Goal: Transaction & Acquisition: Purchase product/service

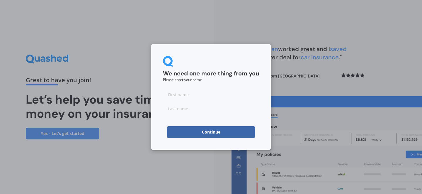
click at [197, 98] on input at bounding box center [211, 95] width 96 height 12
type input "[PERSON_NAME]"
click at [215, 134] on button "Continue" at bounding box center [211, 132] width 88 height 12
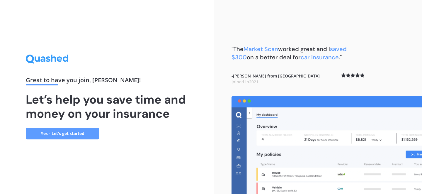
click at [77, 135] on link "Yes - Let’s get started" at bounding box center [62, 134] width 73 height 12
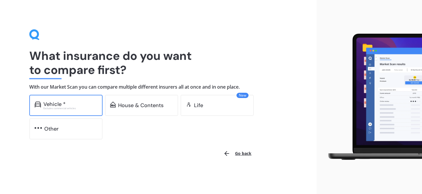
click at [74, 104] on div "Vehicle *" at bounding box center [70, 104] width 54 height 6
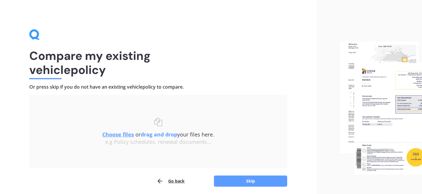
scroll to position [22, 0]
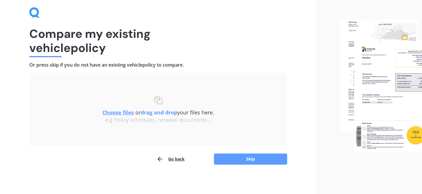
click at [123, 113] on u "Choose files" at bounding box center [118, 112] width 32 height 7
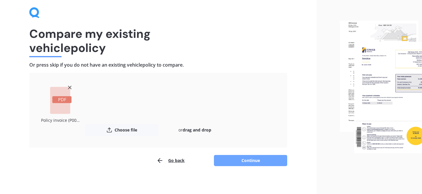
click at [228, 158] on button "Continue" at bounding box center [250, 160] width 73 height 11
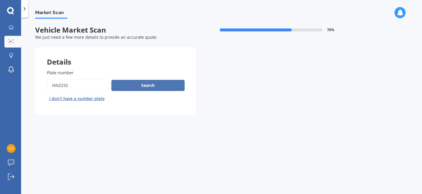
click at [124, 87] on button "Search" at bounding box center [147, 85] width 73 height 11
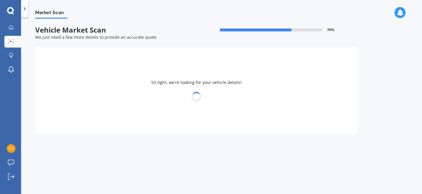
select select "FORD"
select select "RANGER"
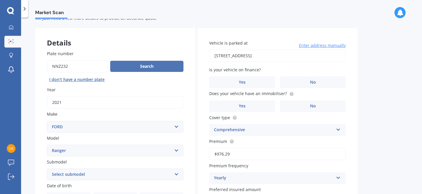
scroll to position [16, 0]
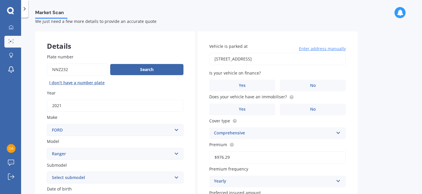
drag, startPoint x: 305, startPoint y: 61, endPoint x: 195, endPoint y: 58, distance: 110.8
click at [195, 58] on div "Details Plate number Search I don’t have a number plate Year [DATE] Make Select…" at bounding box center [196, 172] width 322 height 283
click at [282, 59] on input "[STREET_ADDRESS]" at bounding box center [277, 59] width 137 height 12
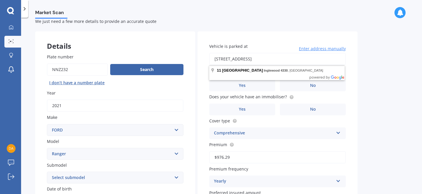
drag, startPoint x: 282, startPoint y: 59, endPoint x: 209, endPoint y: 56, distance: 73.6
click at [209, 56] on div "Vehicle is parked at [STREET_ADDRESS] Enter address manually Is your vehicle on…" at bounding box center [278, 139] width 160 height 216
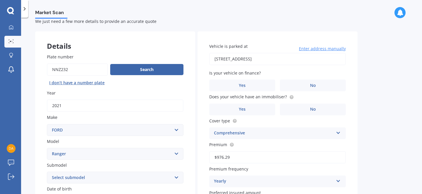
type input "[STREET_ADDRESS]"
click at [328, 85] on label "No" at bounding box center [313, 85] width 66 height 12
click at [0, 0] on input "No" at bounding box center [0, 0] width 0 height 0
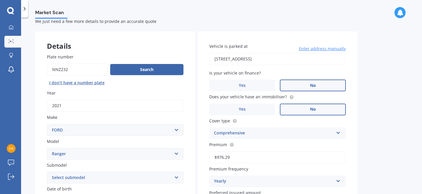
click at [320, 109] on label "No" at bounding box center [313, 109] width 66 height 12
click at [0, 0] on input "No" at bounding box center [0, 0] width 0 height 0
click at [254, 107] on label "Yes" at bounding box center [242, 109] width 66 height 12
click at [0, 0] on input "Yes" at bounding box center [0, 0] width 0 height 0
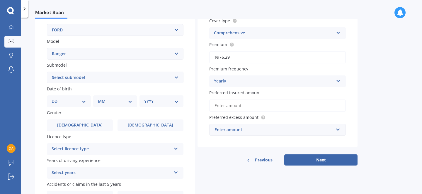
scroll to position [119, 0]
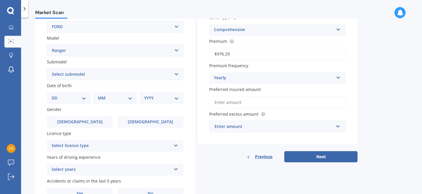
click at [335, 77] on div "Yearly Yearly Six-Monthly Quarterly Monthly Fortnightly Weekly" at bounding box center [277, 78] width 137 height 12
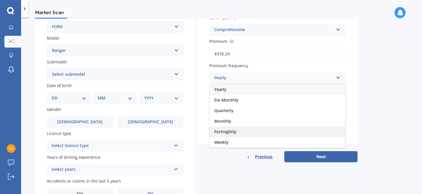
click at [235, 132] on span "Fortnightly" at bounding box center [225, 132] width 22 height 6
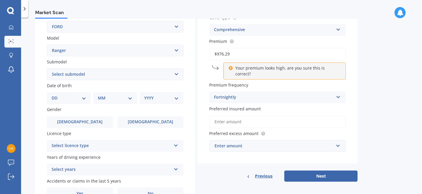
click at [271, 116] on input "Preferred insured amount" at bounding box center [277, 122] width 137 height 12
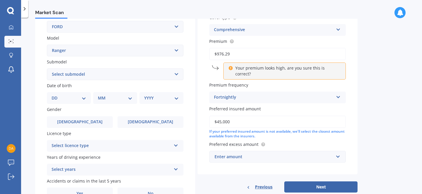
type input "$45,000"
click at [368, 130] on div "Market Scan Vehicle Market Scan 70 % We just need a few more details to provide…" at bounding box center [221, 107] width 401 height 176
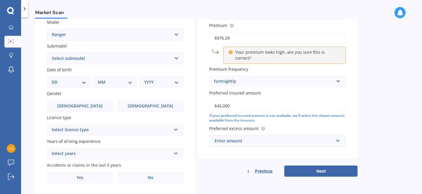
scroll to position [135, 0]
click at [328, 137] on div "Enter amount" at bounding box center [274, 140] width 119 height 6
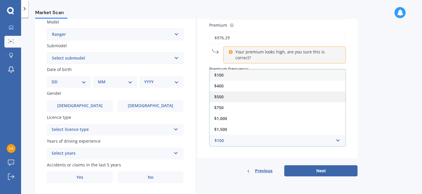
click at [236, 95] on div "$500" at bounding box center [278, 96] width 136 height 11
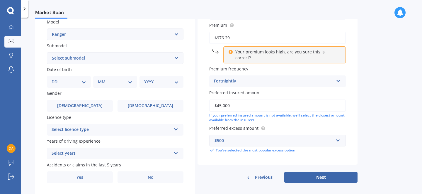
click at [373, 133] on div "Market Scan Vehicle Market Scan 70 % We just need a few more details to provide…" at bounding box center [221, 107] width 401 height 176
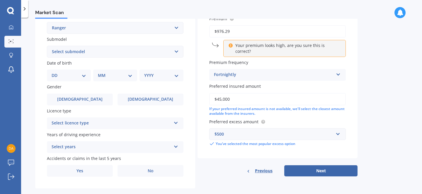
scroll to position [143, 0]
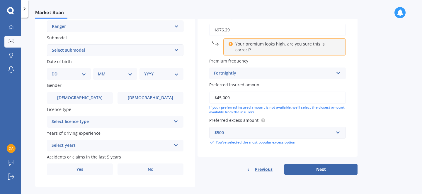
click at [81, 77] on select "DD 01 02 03 04 05 06 07 08 09 10 11 12 13 14 15 16 17 18 19 20 21 22 23 24 25 2…" at bounding box center [69, 74] width 35 height 6
select select "29"
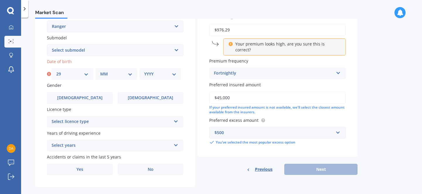
click at [107, 77] on select "MM 01 02 03 04 05 06 07 08 09 10 11 12" at bounding box center [116, 74] width 32 height 6
select select "12"
click at [156, 76] on select "YYYY 2025 2024 2023 2022 2021 2020 2019 2018 2017 2016 2015 2014 2013 2012 2011…" at bounding box center [160, 74] width 32 height 6
select select "1978"
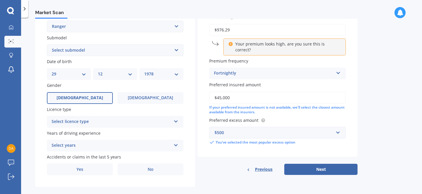
click at [88, 97] on label "[DEMOGRAPHIC_DATA]" at bounding box center [80, 98] width 66 height 12
click at [0, 0] on input "[DEMOGRAPHIC_DATA]" at bounding box center [0, 0] width 0 height 0
click at [98, 125] on div "Select licence type" at bounding box center [112, 121] width 120 height 7
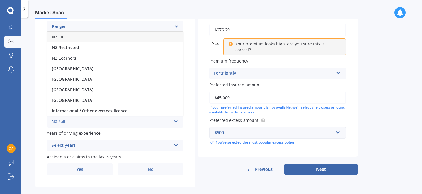
click at [72, 38] on div "NZ Full" at bounding box center [115, 37] width 136 height 11
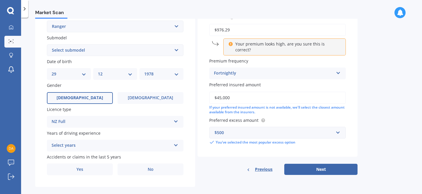
click at [105, 147] on div "Select years" at bounding box center [112, 145] width 120 height 7
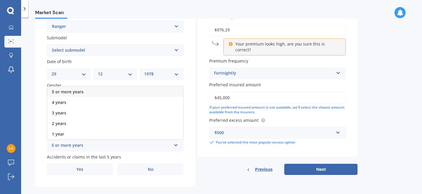
click at [83, 91] on span "5 or more years" at bounding box center [68, 92] width 32 height 6
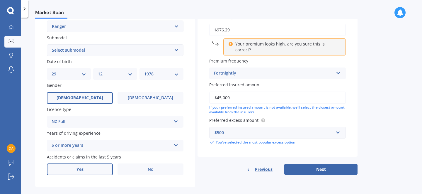
click at [85, 175] on label "Yes" at bounding box center [80, 169] width 66 height 12
click at [0, 0] on input "Yes" at bounding box center [0, 0] width 0 height 0
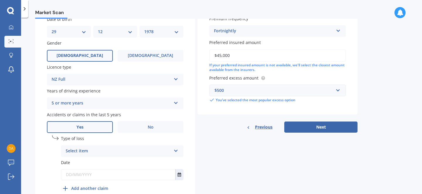
scroll to position [188, 0]
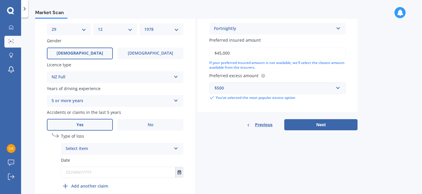
click at [86, 154] on div "Select item At fault accident Not at fault accident" at bounding box center [122, 149] width 123 height 12
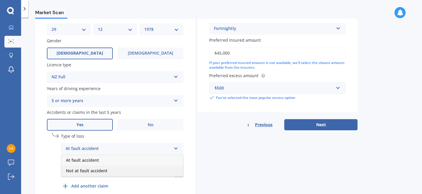
click at [87, 171] on span "Not at fault accident" at bounding box center [87, 171] width 42 height 6
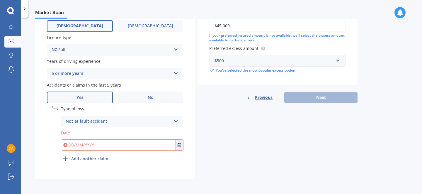
scroll to position [215, 0]
click at [96, 145] on input "text" at bounding box center [118, 145] width 114 height 11
type input "[DATE]"
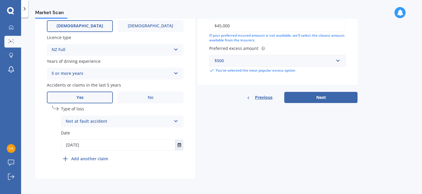
click at [94, 161] on b "Add another claim" at bounding box center [89, 158] width 37 height 6
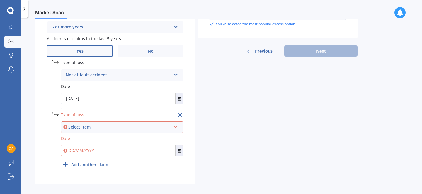
scroll to position [263, 0]
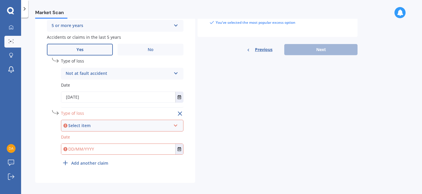
click at [92, 124] on div "Select item At fault accident Not at fault accident" at bounding box center [122, 126] width 123 height 12
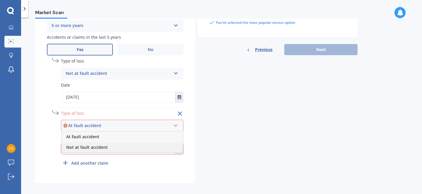
click at [94, 152] on div "Not at fault accident" at bounding box center [122, 147] width 121 height 11
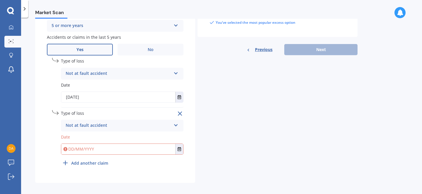
click at [107, 148] on input "text" at bounding box center [118, 149] width 114 height 11
type input "[DATE]"
click at [89, 166] on b "Add another claim" at bounding box center [89, 163] width 37 height 6
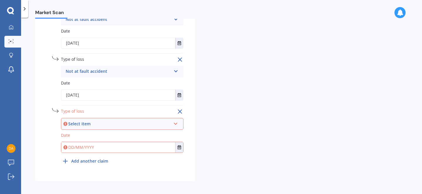
scroll to position [318, 0]
click at [90, 125] on div "Select item" at bounding box center [119, 122] width 103 height 6
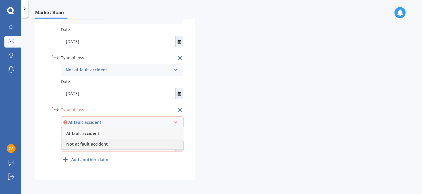
click at [89, 144] on span "Not at fault accident" at bounding box center [87, 144] width 42 height 6
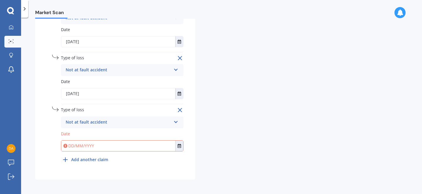
click at [89, 147] on input "text" at bounding box center [118, 145] width 114 height 11
type input "[DATE]"
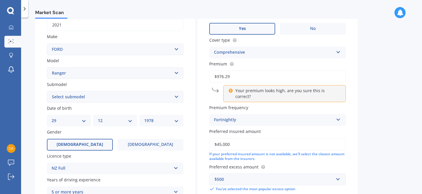
scroll to position [94, 0]
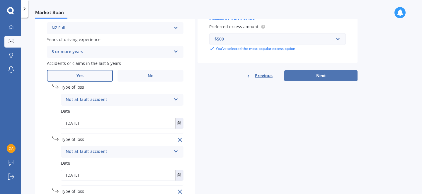
click at [313, 74] on button "Next" at bounding box center [320, 75] width 73 height 11
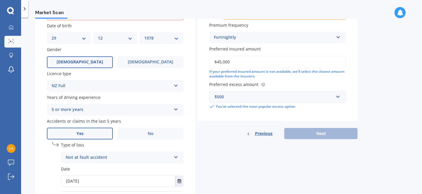
scroll to position [159, 0]
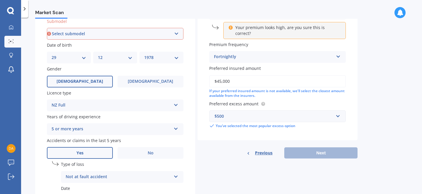
click at [140, 31] on select "Select submodel 4X2 3.2 Litre Turbo Diesel 4X2 XL 2.2 Litre Turbo Diesel 4X2 XL…" at bounding box center [115, 34] width 137 height 12
select select "WILDTRAK"
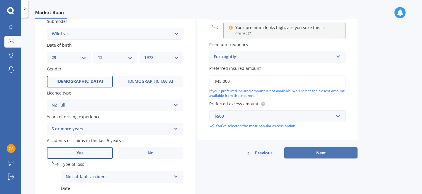
click at [309, 147] on button "Next" at bounding box center [320, 152] width 73 height 11
select select "29"
select select "12"
select select "1978"
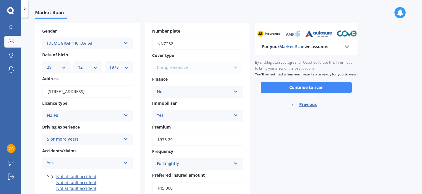
scroll to position [21, 0]
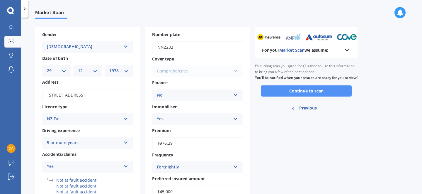
click at [298, 96] on button "Continue to scan" at bounding box center [306, 90] width 91 height 11
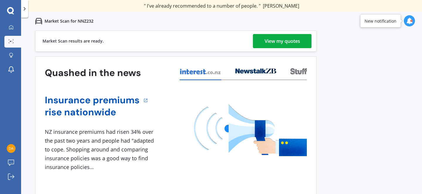
click at [289, 41] on div "View my quotes" at bounding box center [282, 41] width 35 height 14
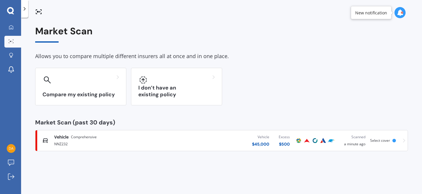
click at [390, 142] on div "Select cover" at bounding box center [381, 140] width 22 height 4
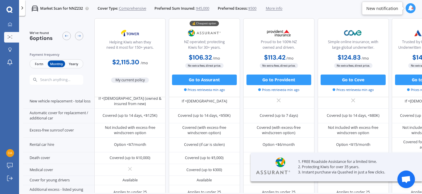
scroll to position [209, 0]
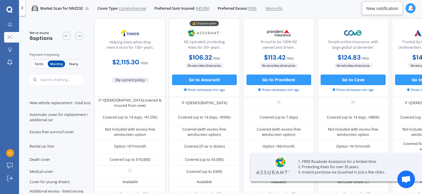
click at [39, 63] on span "Fortn" at bounding box center [38, 63] width 17 height 7
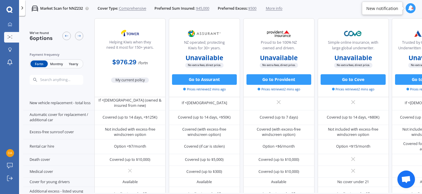
click at [60, 64] on span "Monthly" at bounding box center [56, 63] width 17 height 7
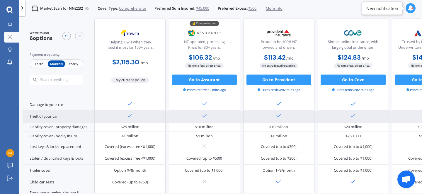
scroll to position [64, 0]
